Goal: Navigation & Orientation: Find specific page/section

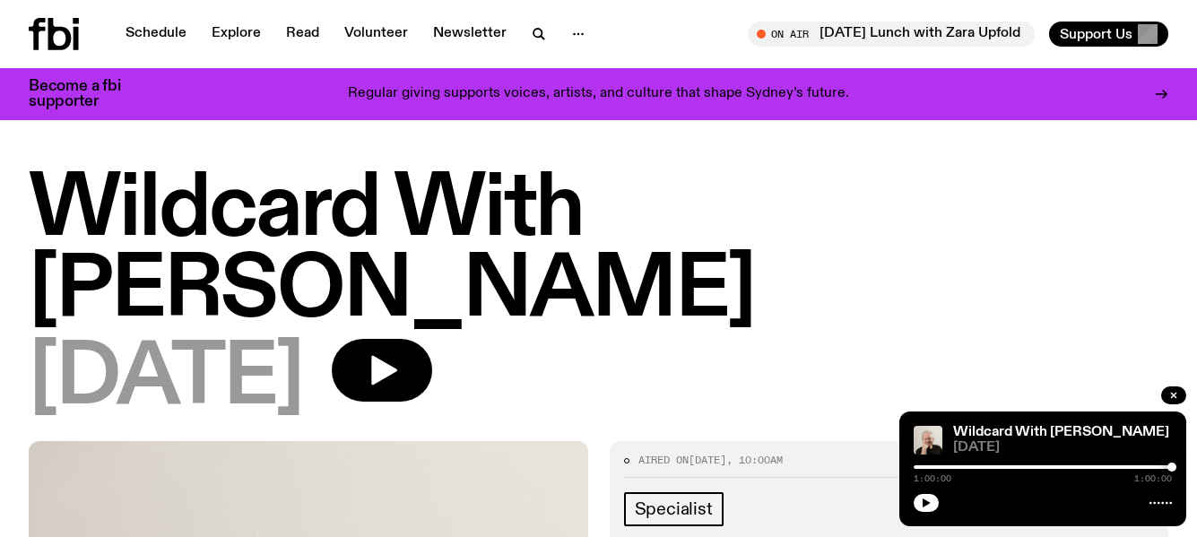
click at [165, 33] on link "Schedule" at bounding box center [156, 34] width 83 height 25
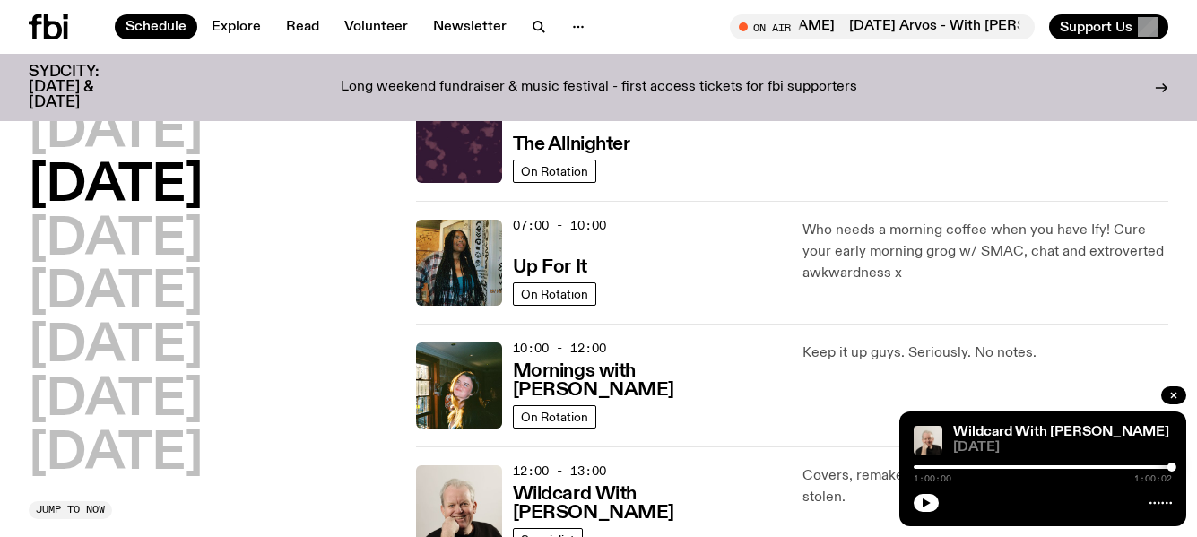
scroll to position [177, 0]
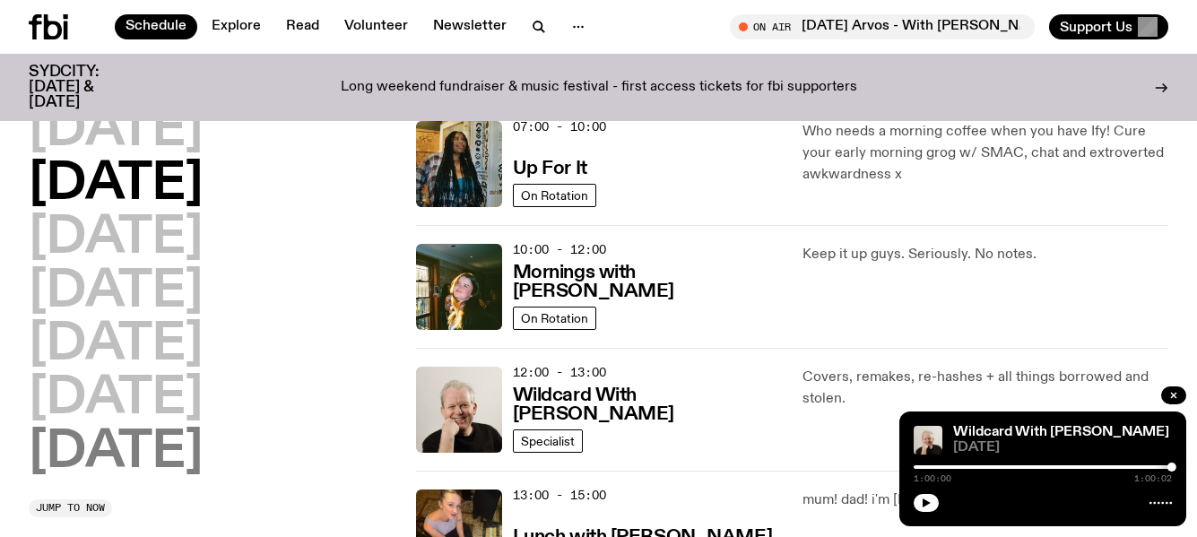
click at [133, 449] on h2 "[DATE]" at bounding box center [116, 453] width 174 height 50
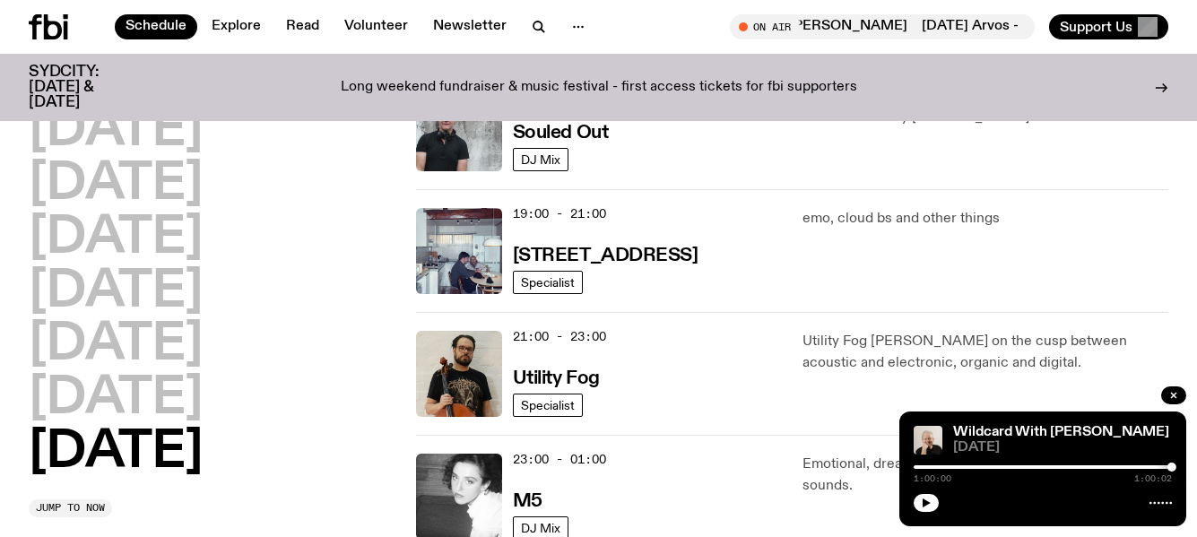
scroll to position [1037, 0]
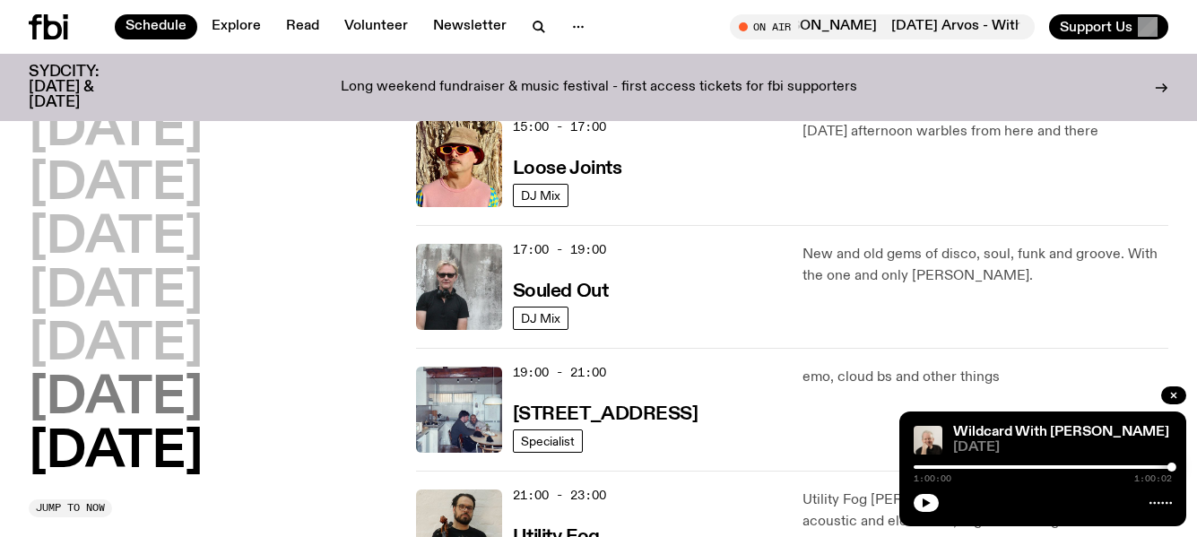
click at [203, 403] on h2 "[DATE]" at bounding box center [116, 399] width 174 height 50
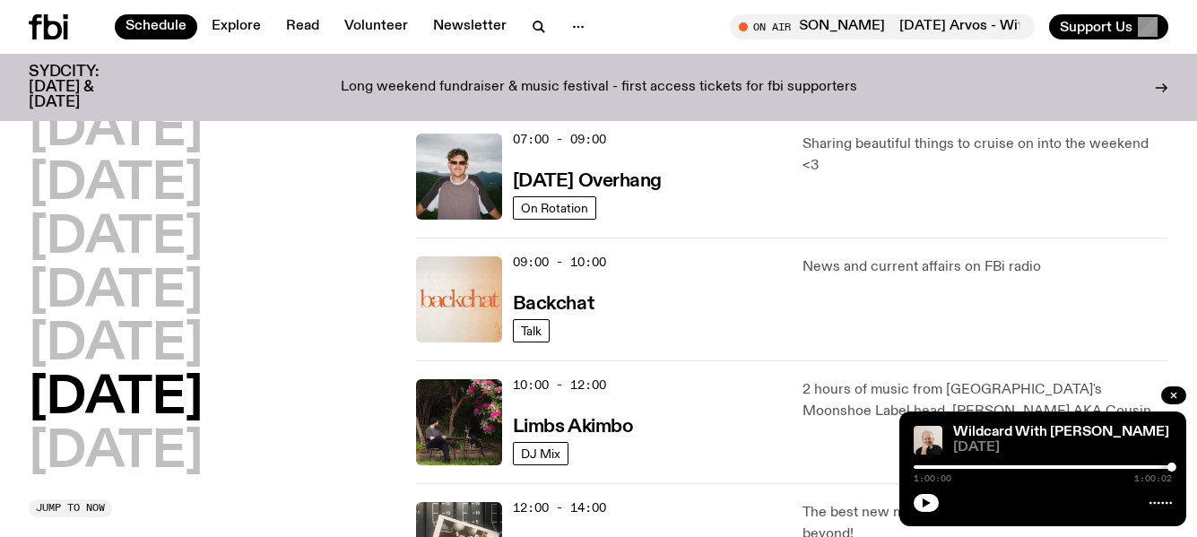
scroll to position [319, 0]
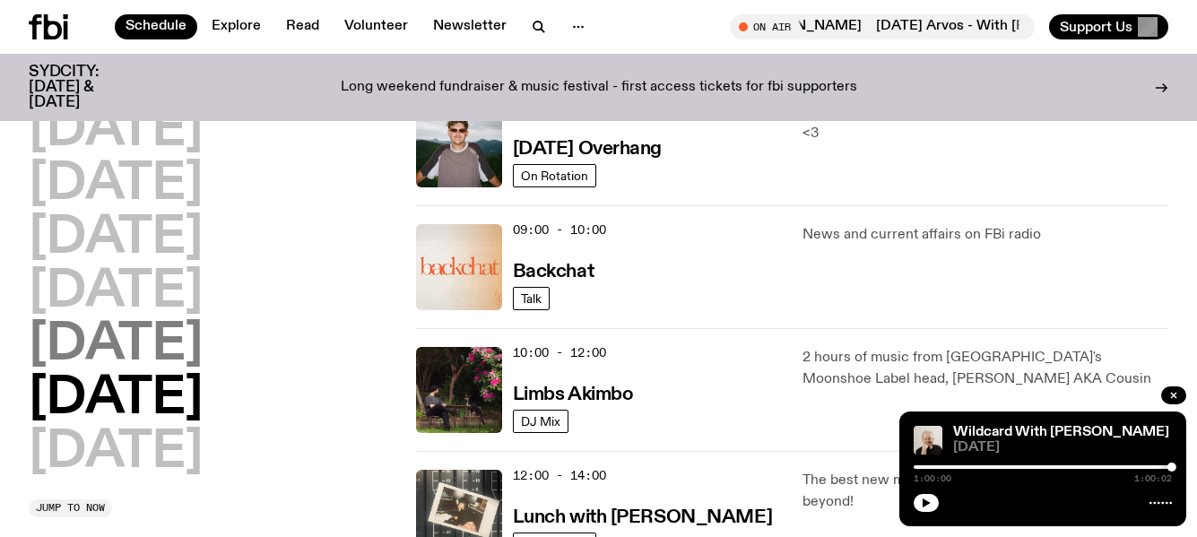
click at [146, 351] on h2 "[DATE]" at bounding box center [116, 345] width 174 height 50
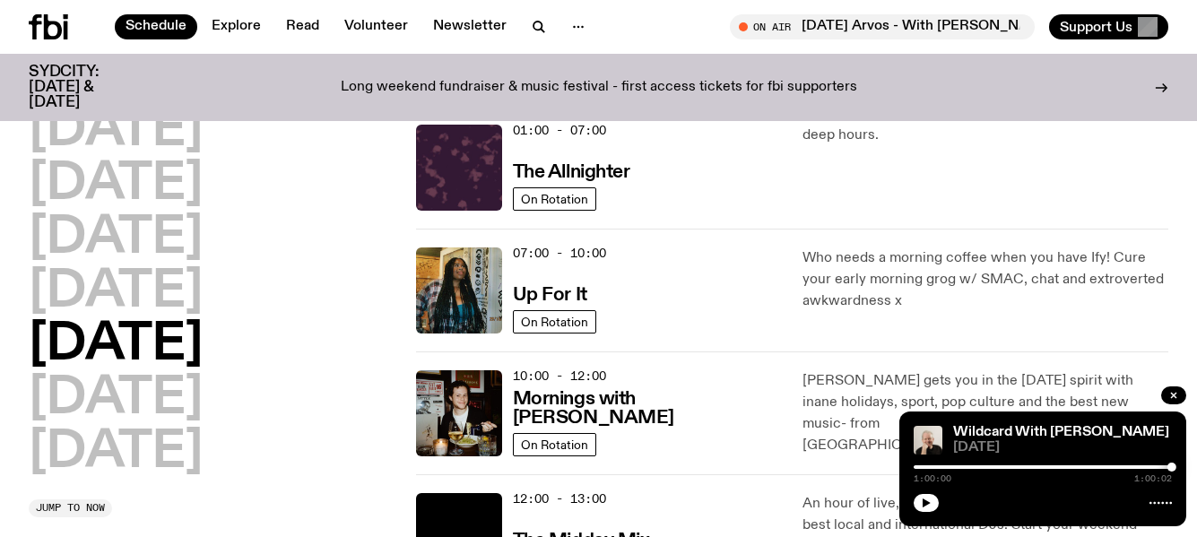
scroll to position [140, 0]
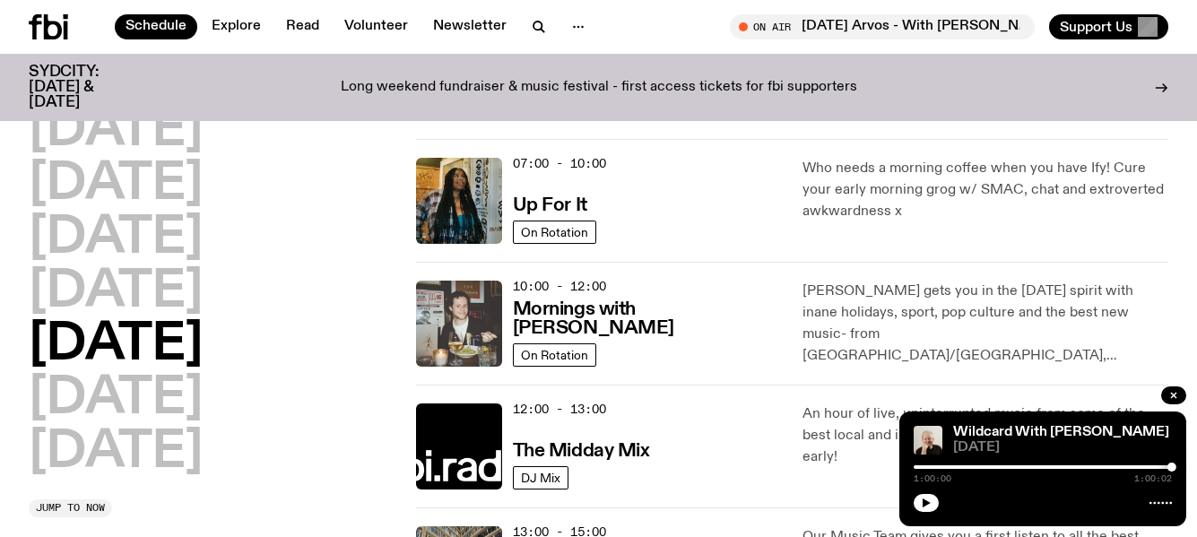
click at [465, 325] on img at bounding box center [459, 324] width 86 height 86
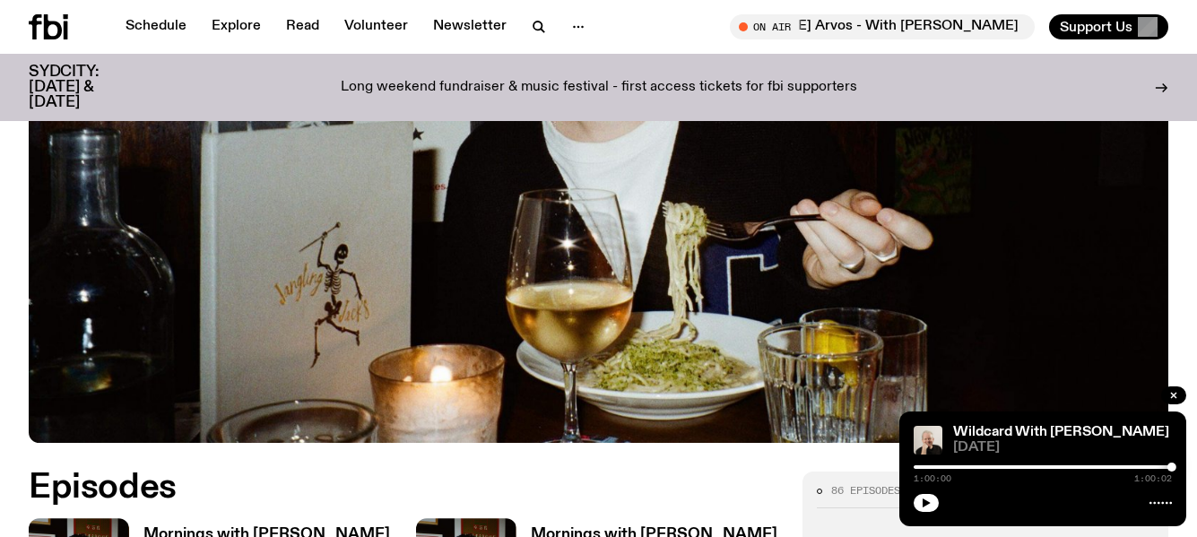
scroll to position [535, 0]
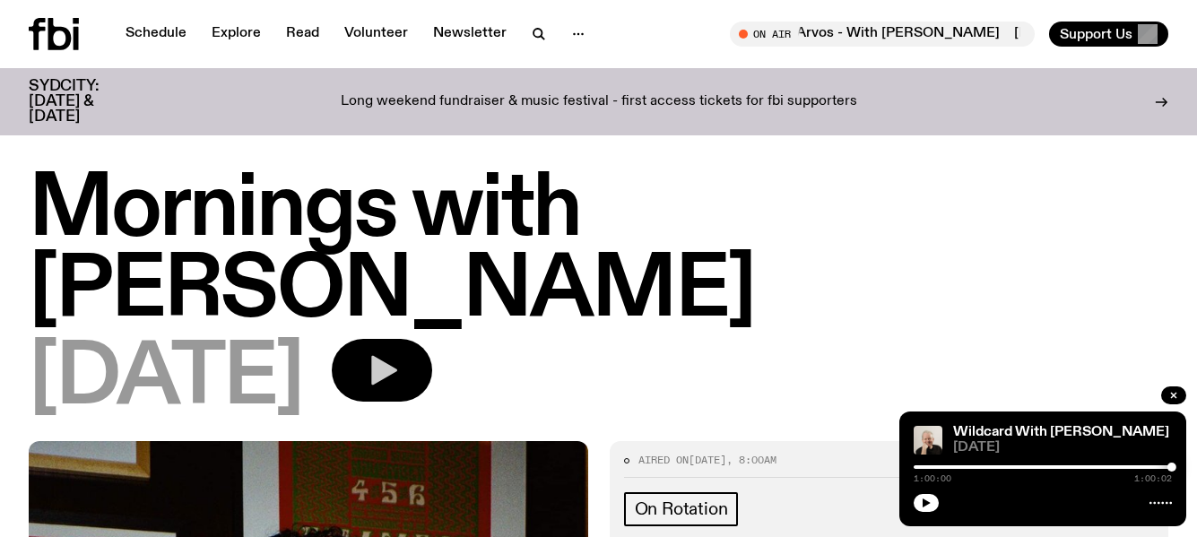
click at [397, 356] on icon "button" at bounding box center [384, 371] width 26 height 30
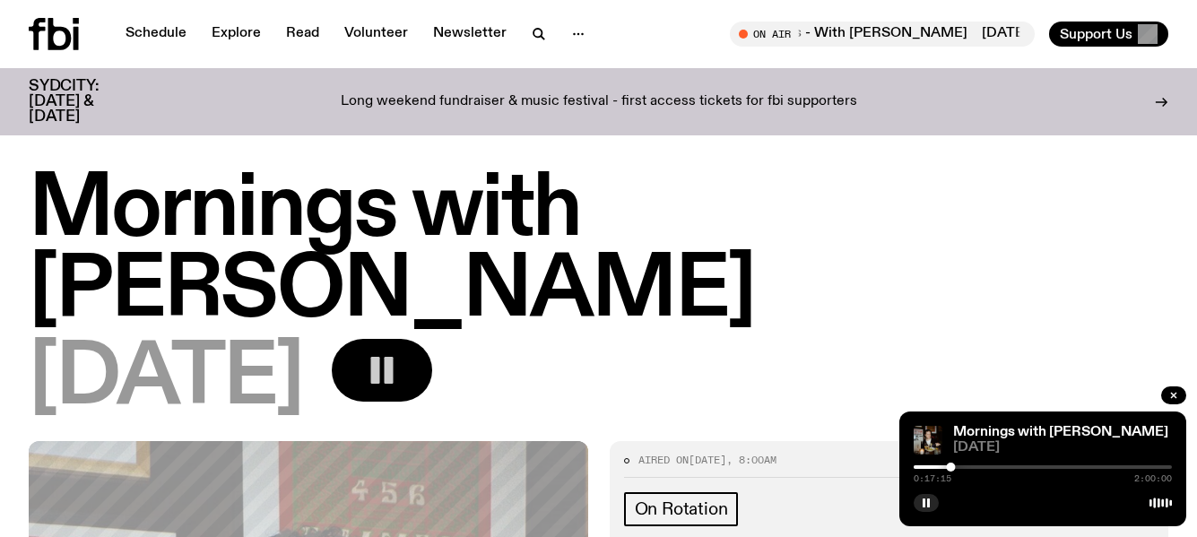
click at [400, 353] on icon "button" at bounding box center [382, 371] width 36 height 36
